Goal: Task Accomplishment & Management: Manage account settings

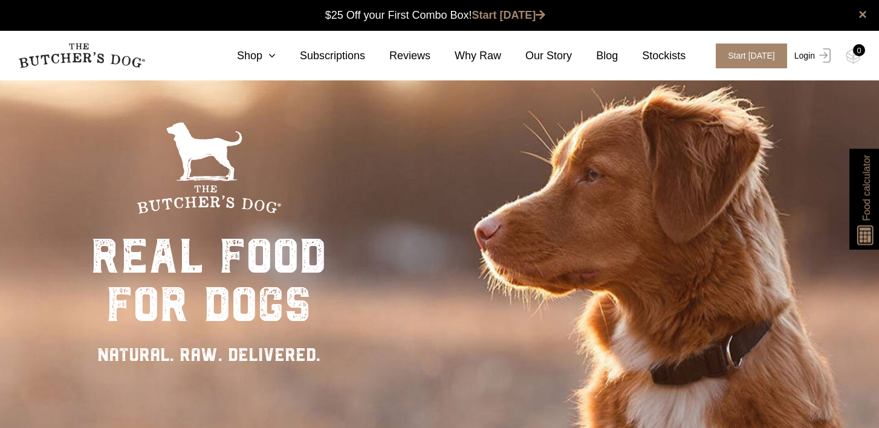
click at [808, 54] on link "Login" at bounding box center [811, 56] width 39 height 25
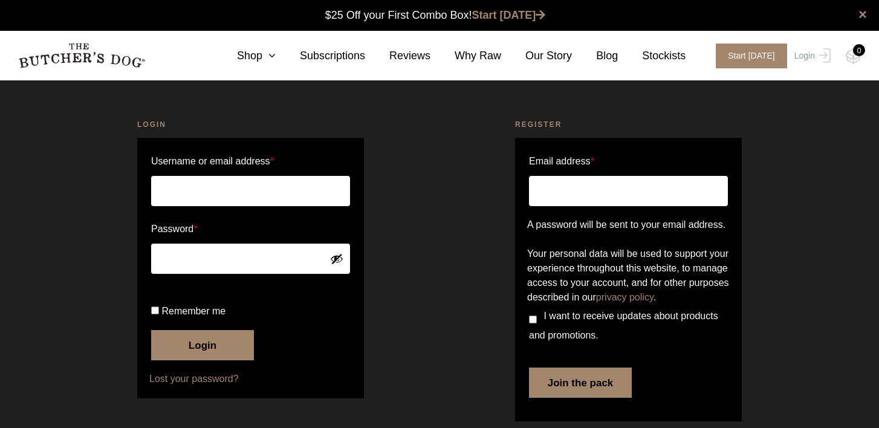
scroll to position [1, 0]
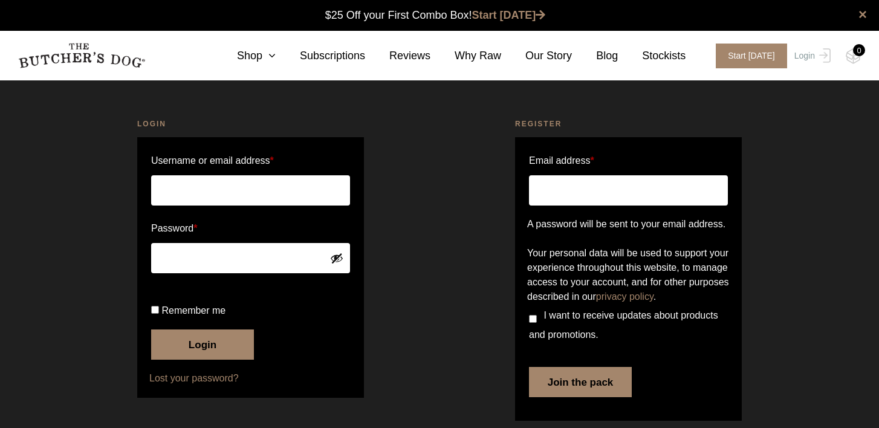
click at [253, 190] on input "Username or email address *" at bounding box center [250, 190] width 199 height 30
type input "kristielee2407@gmail.com"
click at [337, 256] on button "Show password" at bounding box center [336, 258] width 13 height 13
click at [337, 257] on button "Hide password" at bounding box center [336, 258] width 13 height 13
click at [189, 360] on button "Login" at bounding box center [202, 345] width 103 height 30
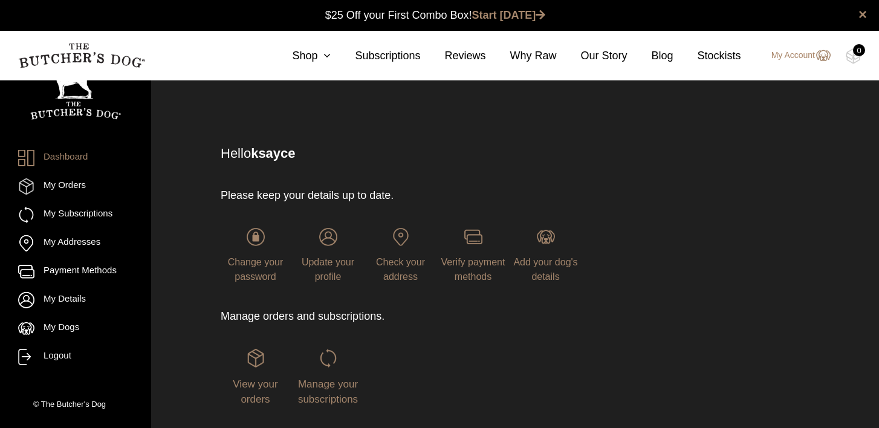
scroll to position [1, 0]
click at [324, 57] on icon at bounding box center [323, 55] width 13 height 11
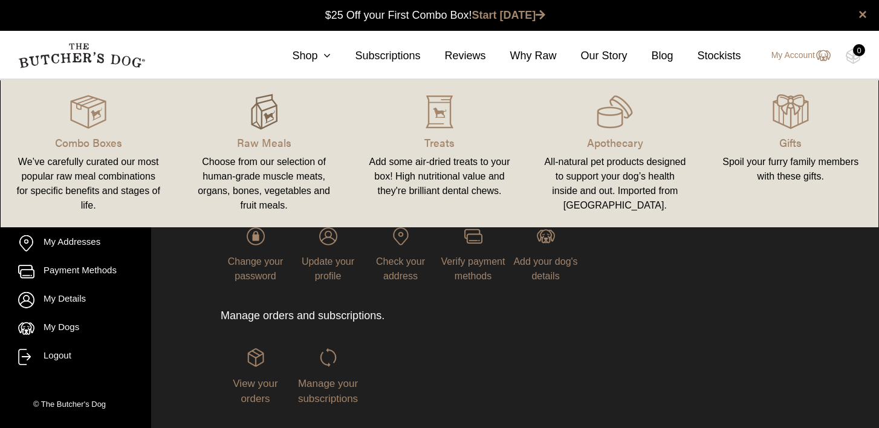
click at [258, 115] on img at bounding box center [264, 112] width 36 height 36
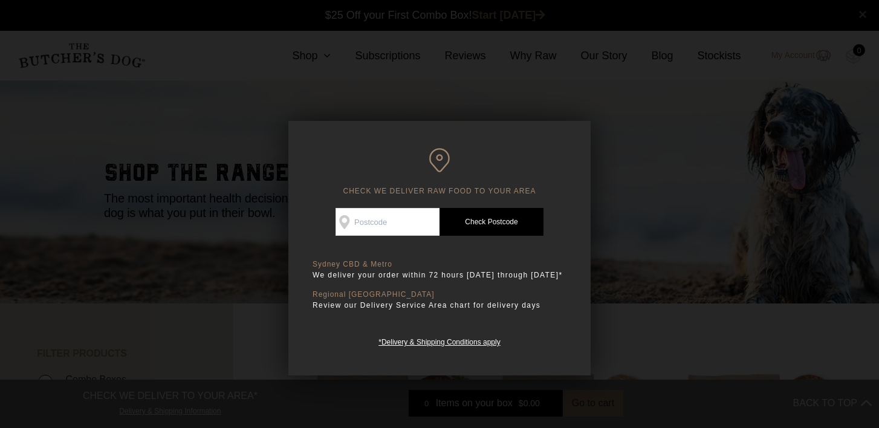
scroll to position [1, 0]
click at [376, 226] on input "Check Availability At" at bounding box center [388, 222] width 104 height 28
type input "2086"
click at [480, 220] on link "Check Postcode" at bounding box center [492, 222] width 104 height 28
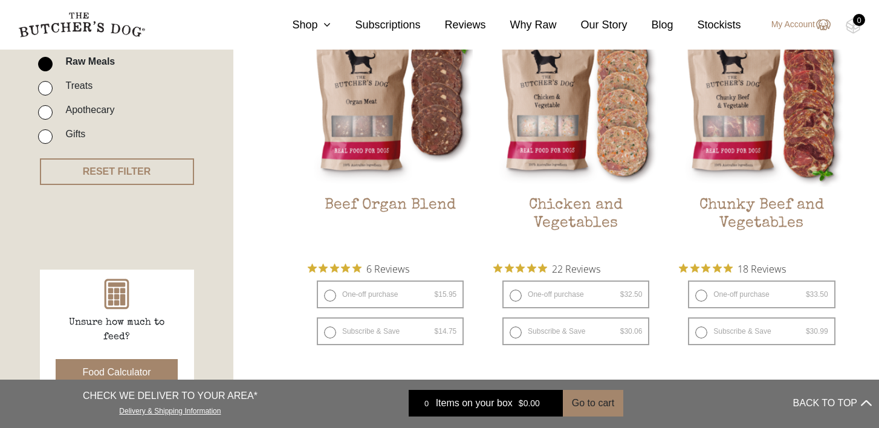
scroll to position [345, 0]
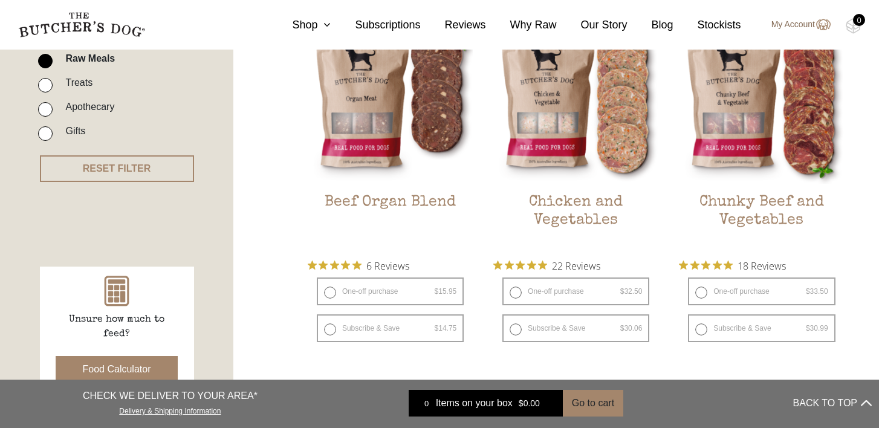
click at [795, 24] on link "My Account" at bounding box center [794, 25] width 71 height 15
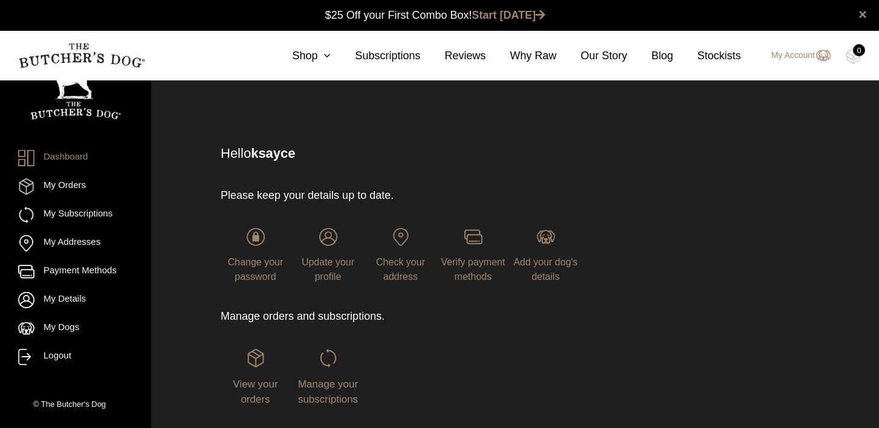
scroll to position [1, 0]
click at [256, 363] on img at bounding box center [256, 357] width 18 height 18
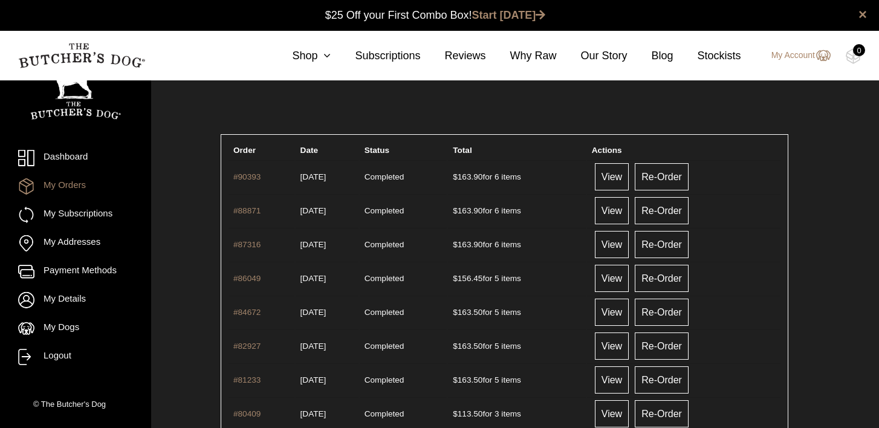
scroll to position [1, 0]
click at [629, 174] on link "View" at bounding box center [612, 176] width 34 height 27
click at [853, 55] on img at bounding box center [853, 56] width 15 height 16
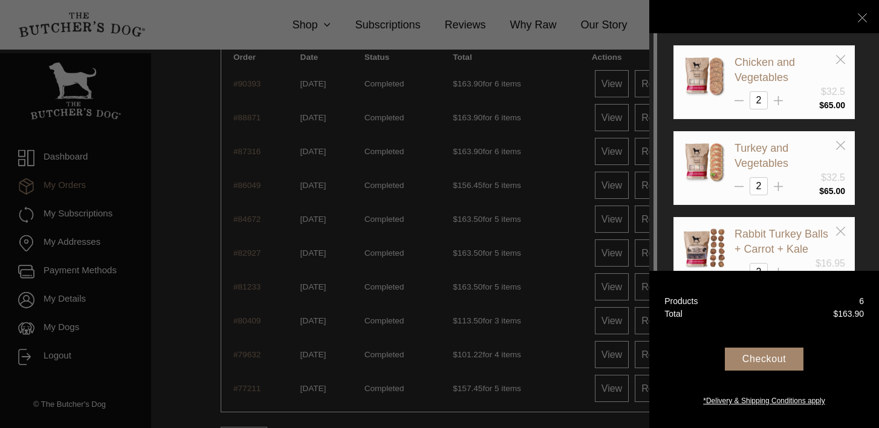
scroll to position [25, 0]
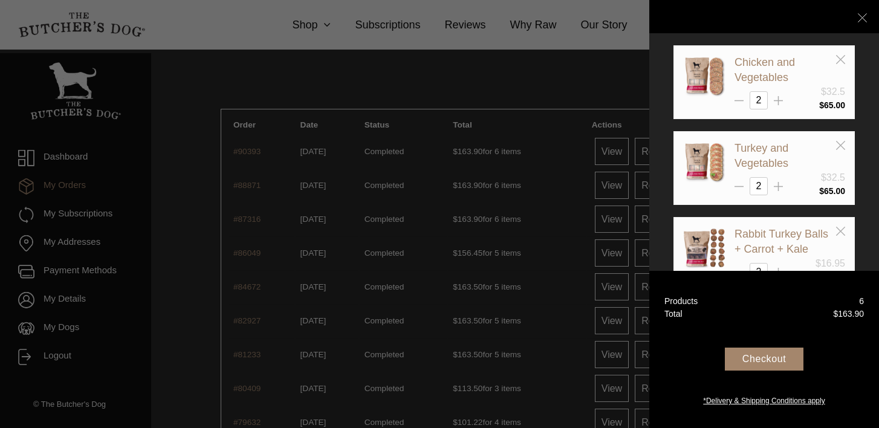
click at [764, 360] on div "Checkout" at bounding box center [764, 359] width 79 height 23
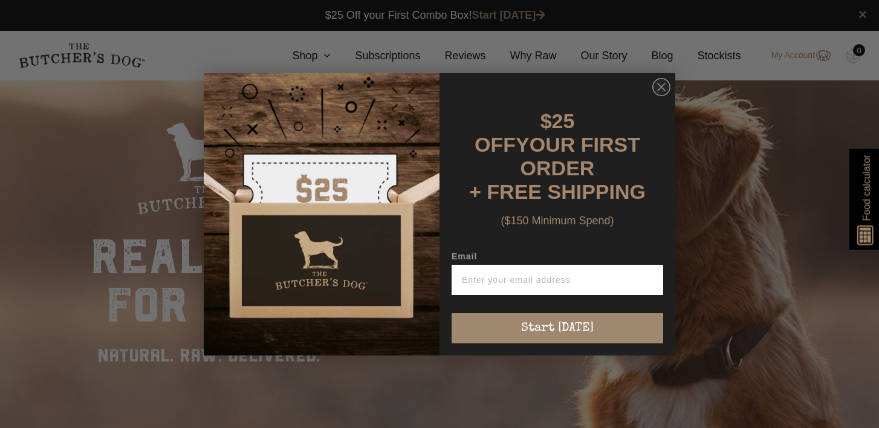
scroll to position [1, 0]
click at [665, 96] on circle "Close dialog" at bounding box center [662, 87] width 18 height 18
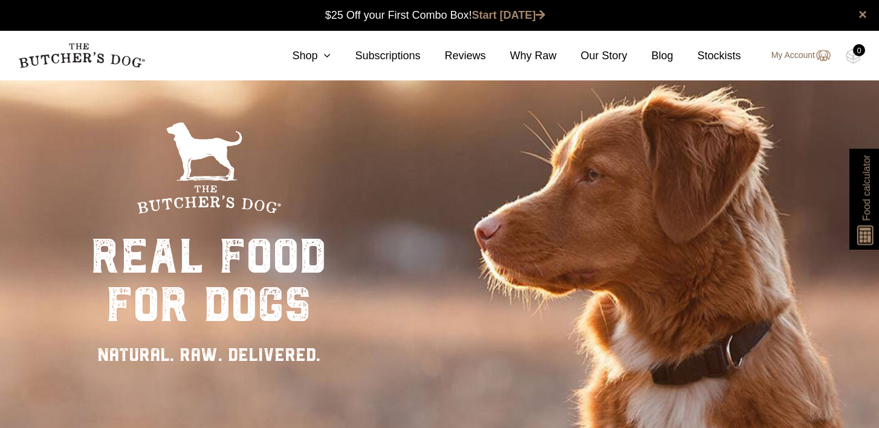
click at [788, 56] on link "My Account" at bounding box center [794, 55] width 71 height 15
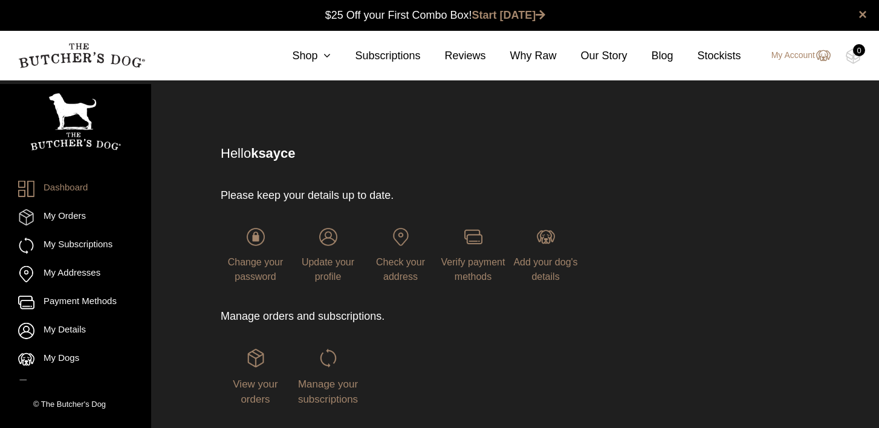
scroll to position [1, 0]
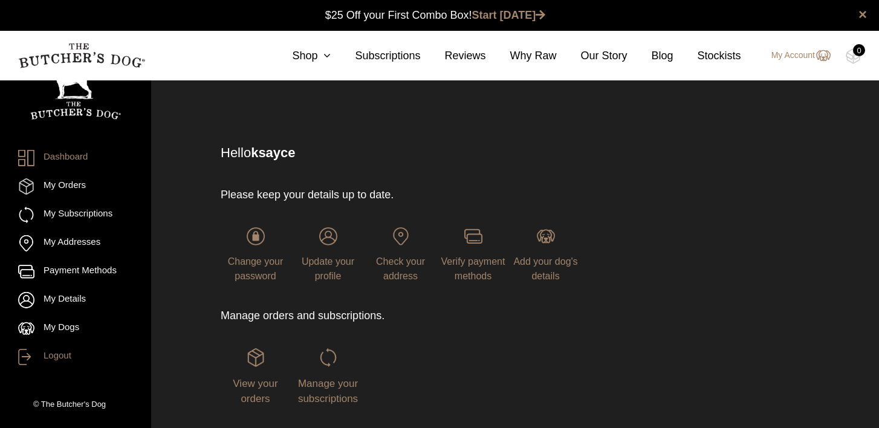
click at [61, 360] on link "Logout" at bounding box center [75, 357] width 115 height 16
